Goal: Use online tool/utility: Utilize a website feature to perform a specific function

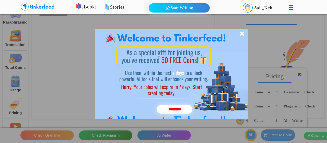
click at [245, 35] on div "********" at bounding box center [171, 74] width 153 height 90
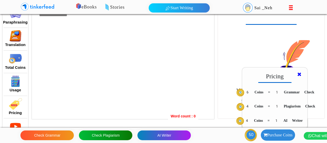
click at [134, 34] on div at bounding box center [123, 62] width 182 height 114
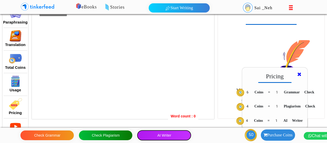
click at [143, 134] on button "AI Writer" at bounding box center [163, 135] width 53 height 10
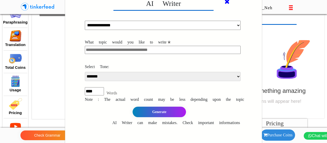
click at [225, 1] on icon at bounding box center [226, 1] width 5 height 6
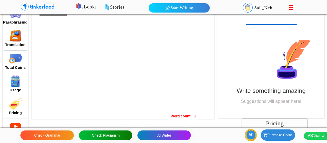
click at [97, 82] on div at bounding box center [123, 62] width 182 height 114
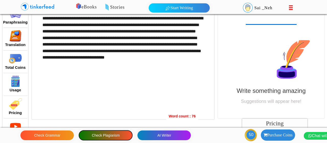
click at [110, 133] on button "Check Plagiarism" at bounding box center [105, 135] width 53 height 10
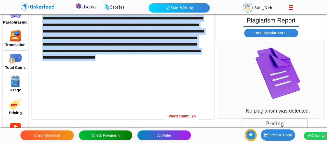
drag, startPoint x: 181, startPoint y: 59, endPoint x: 42, endPoint y: 21, distance: 144.5
click at [42, 21] on div "**********" at bounding box center [123, 62] width 182 height 114
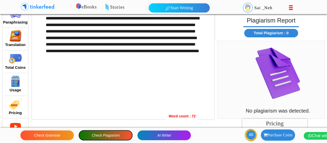
click at [114, 136] on button "Check Plagiarism" at bounding box center [105, 135] width 53 height 10
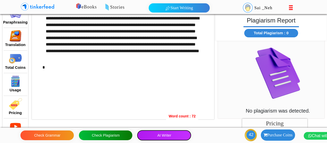
click at [163, 138] on button "AI Writer" at bounding box center [163, 135] width 53 height 10
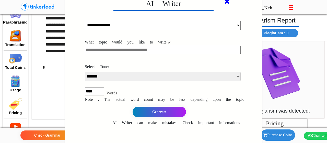
click at [227, 0] on icon at bounding box center [226, 1] width 5 height 6
